Goal: Task Accomplishment & Management: Manage account settings

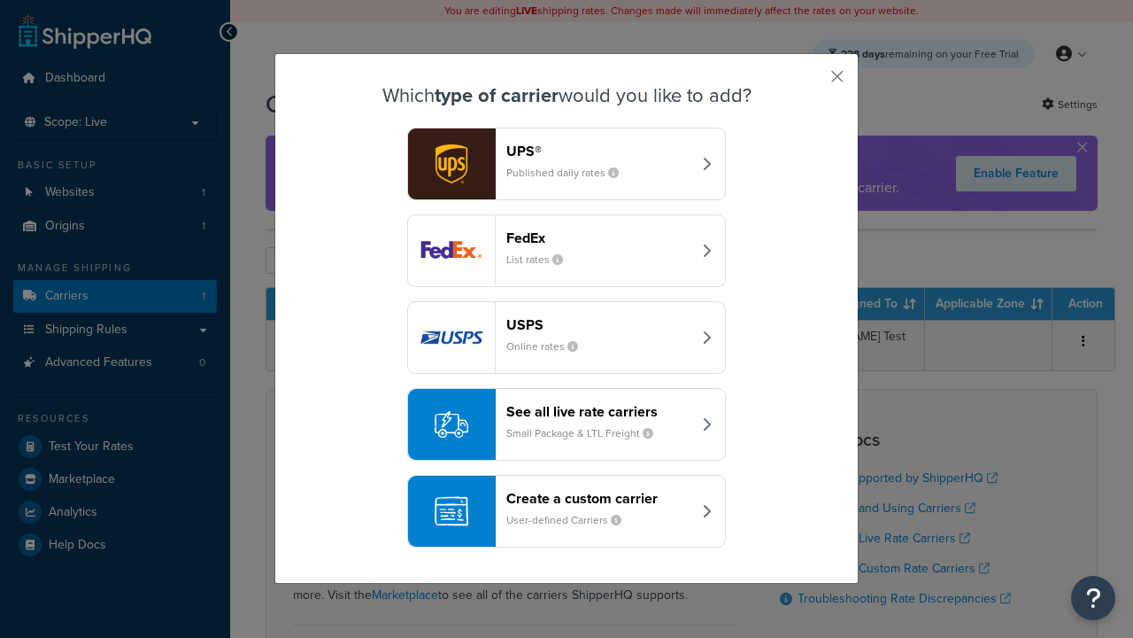
scroll to position [86, 0]
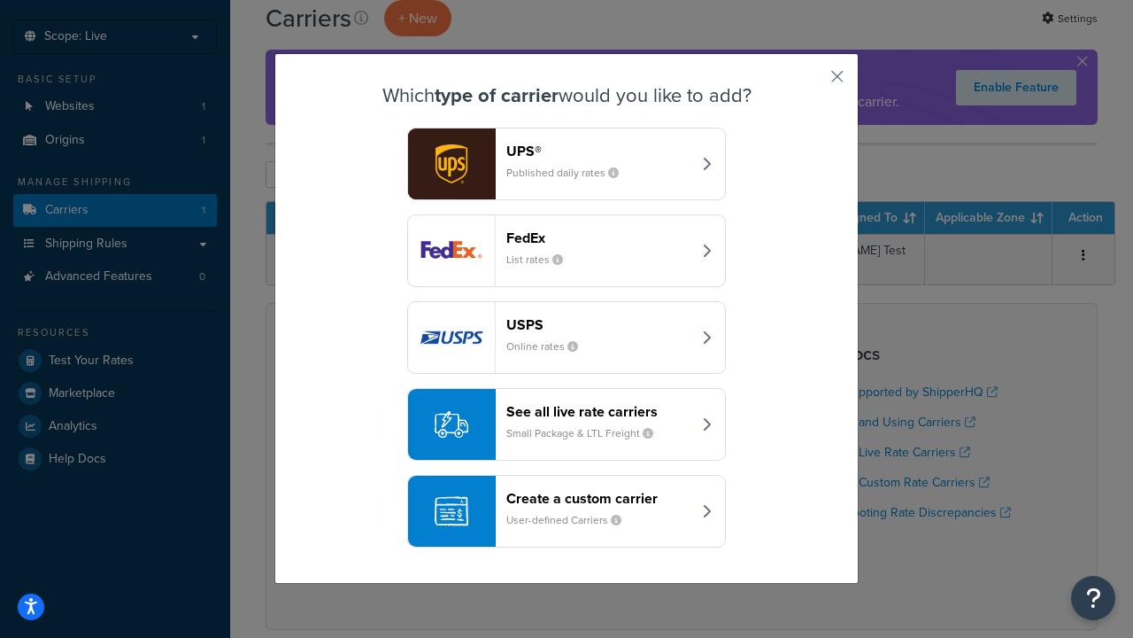
click at [599, 237] on header "FedEx" at bounding box center [598, 237] width 185 height 17
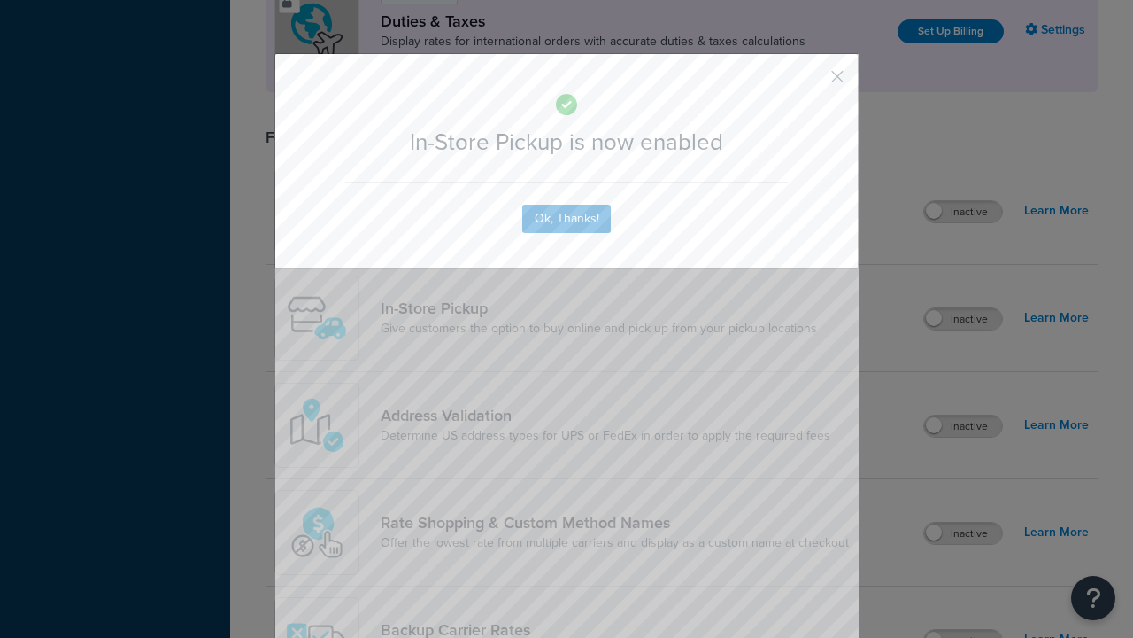
click at [811, 82] on button "button" at bounding box center [811, 83] width 4 height 4
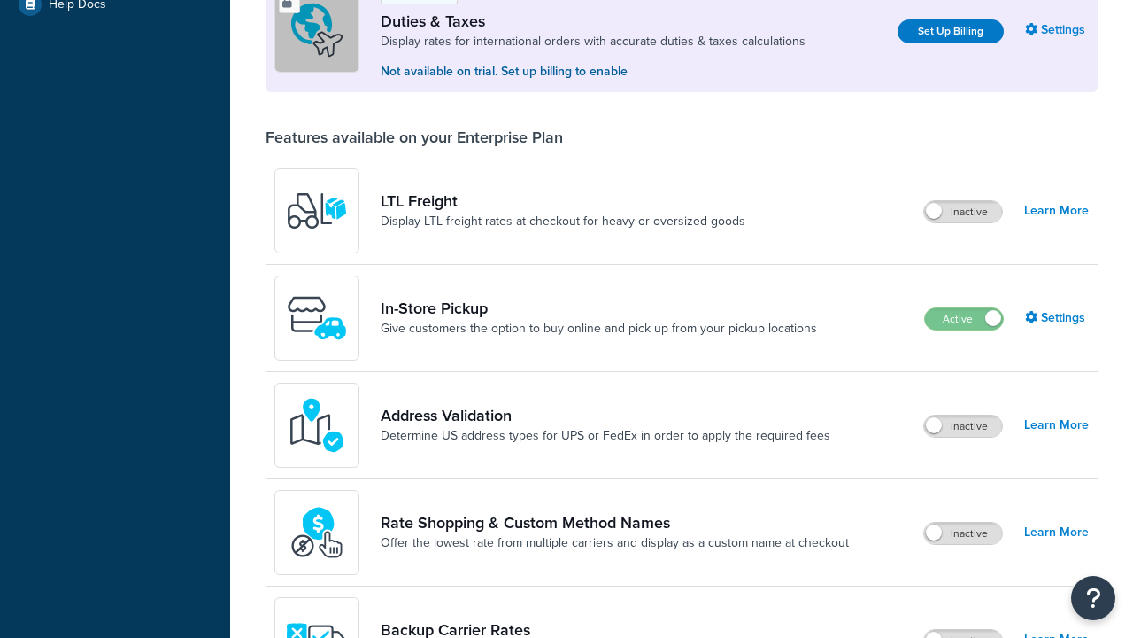
scroll to position [540, 0]
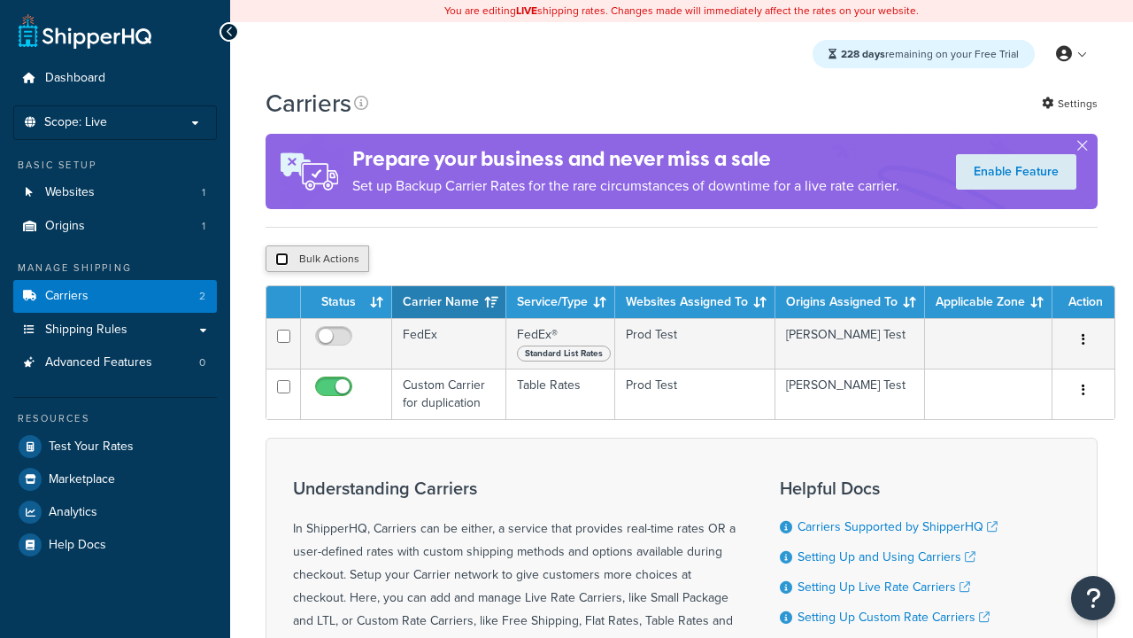
click at [282, 261] on input "checkbox" at bounding box center [281, 258] width 13 height 13
checkbox input "true"
click at [0, 0] on button "Delete" at bounding box center [0, 0] width 0 height 0
